Goal: Information Seeking & Learning: Learn about a topic

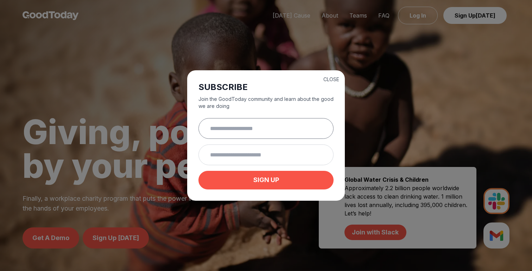
click at [251, 124] on input "text" at bounding box center [265, 128] width 135 height 21
click at [445, 90] on div "CLOSE SUBSCRIBE Join the GoodToday community and learn about the good we are do…" at bounding box center [266, 135] width 532 height 271
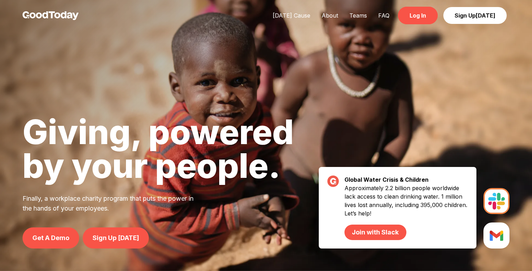
click at [430, 16] on link "Log In" at bounding box center [418, 16] width 40 height 18
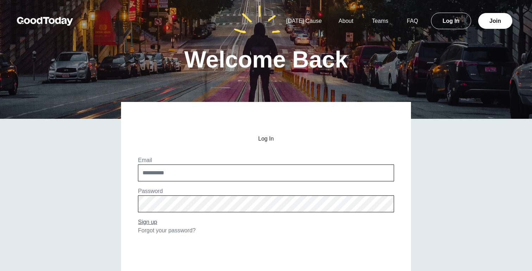
click at [148, 222] on link "Sign up" at bounding box center [147, 222] width 19 height 6
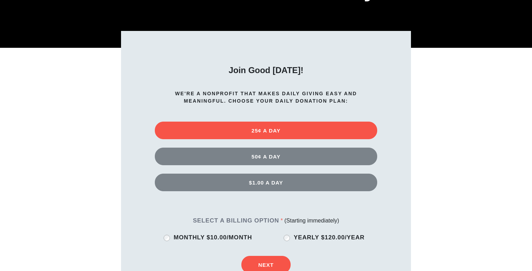
scroll to position [124, 0]
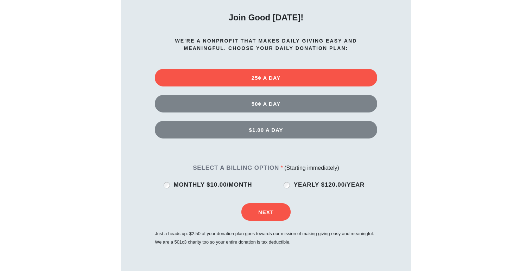
click at [299, 43] on strong "We're a nonprofit that makes daily giving easy and meaningful. Choose your dail…" at bounding box center [266, 44] width 182 height 13
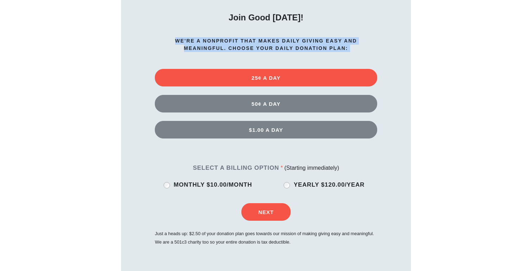
click at [314, 46] on strong "We're a nonprofit that makes daily giving easy and meaningful. Choose your dail…" at bounding box center [266, 44] width 182 height 13
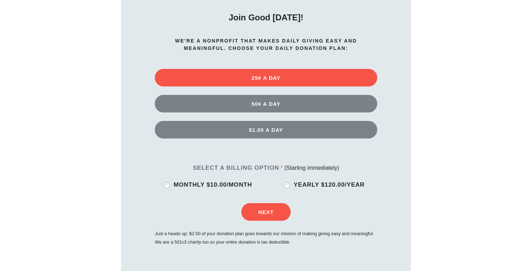
click at [314, 46] on strong "We're a nonprofit that makes daily giving easy and meaningful. Choose your dail…" at bounding box center [266, 44] width 182 height 13
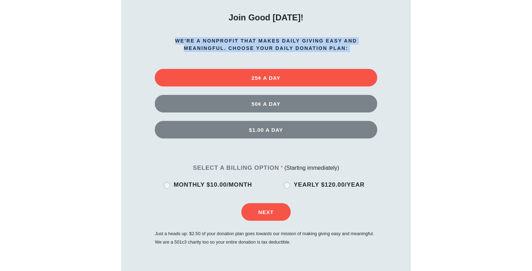
click at [324, 46] on strong "We're a nonprofit that makes daily giving easy and meaningful. Choose your dail…" at bounding box center [266, 44] width 182 height 13
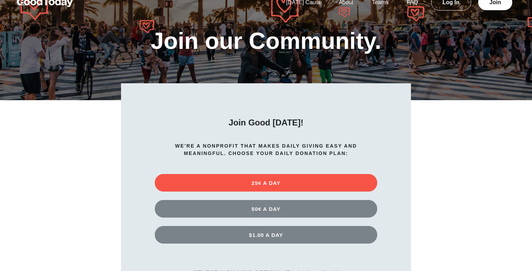
scroll to position [0, 0]
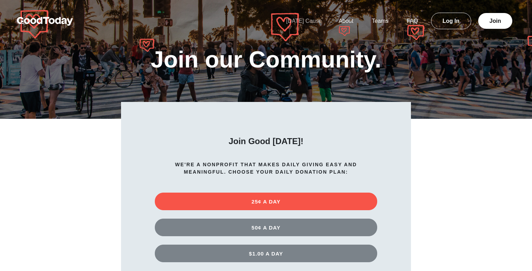
click at [304, 23] on link "[DATE] Cause" at bounding box center [304, 21] width 52 height 6
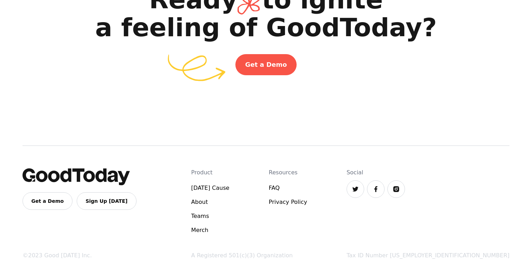
scroll to position [1207, 0]
